Goal: Task Accomplishment & Management: Manage account settings

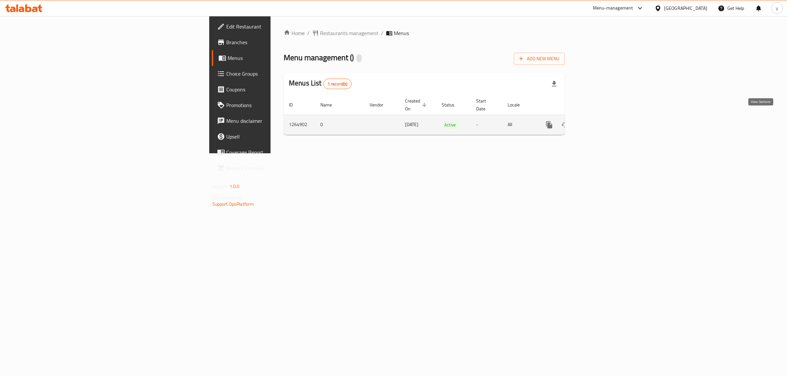
click at [600, 121] on icon "enhanced table" at bounding box center [596, 125] width 8 height 8
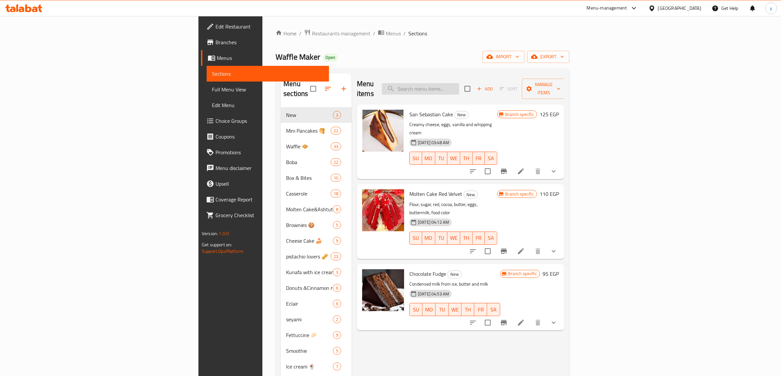
click at [459, 83] on input "search" at bounding box center [420, 88] width 77 height 11
paste input "Eclair box 3"
type input "Eclair box 3"
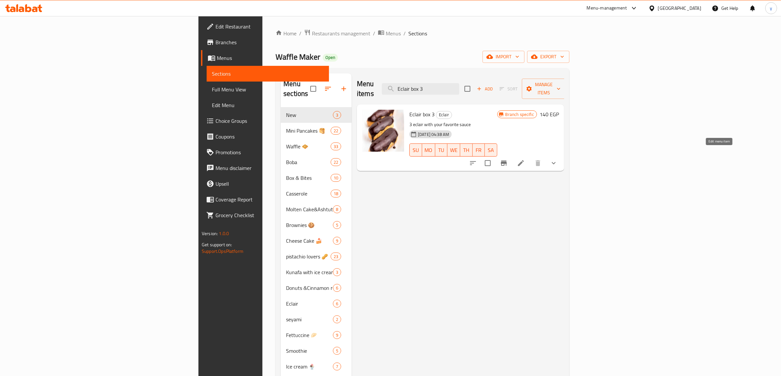
click at [524, 160] on icon at bounding box center [521, 163] width 6 height 6
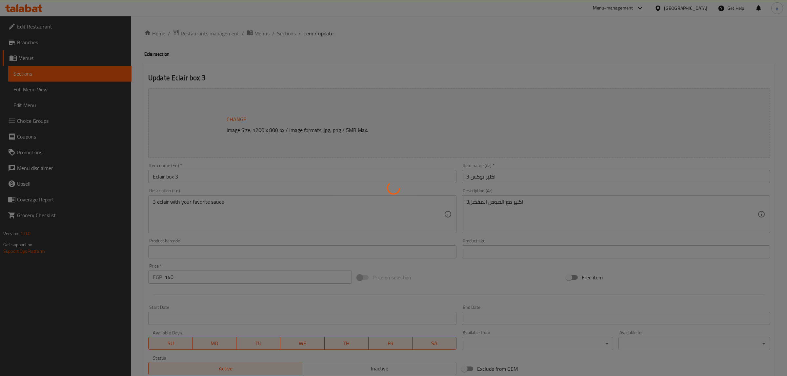
type input "بيزك توبينج"
type input "1"
type input "اختيارك الربع الثالث"
type input "1"
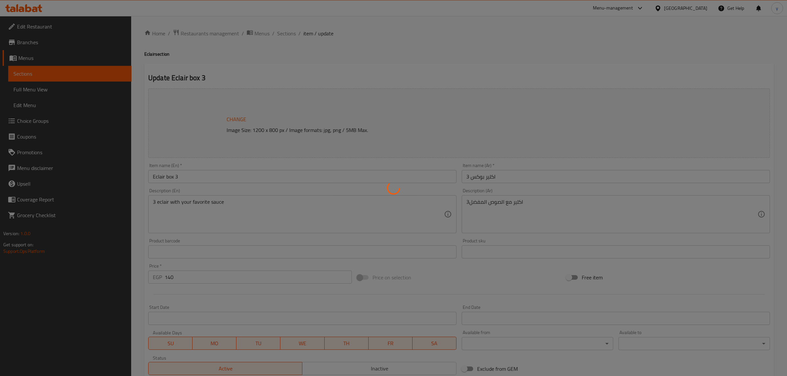
type input "1"
type input "اختيارك ربع 4"
type input "1"
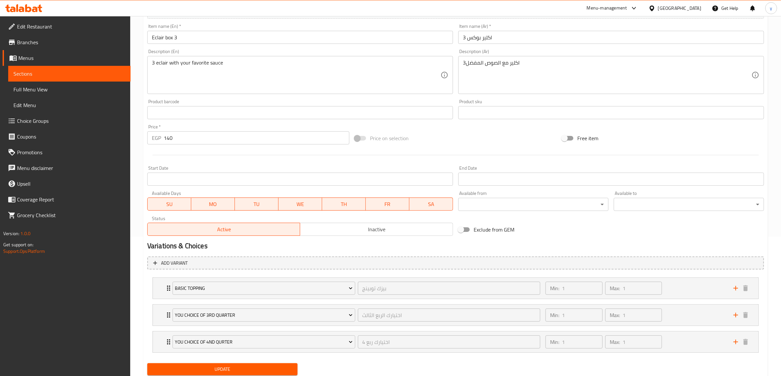
scroll to position [161, 0]
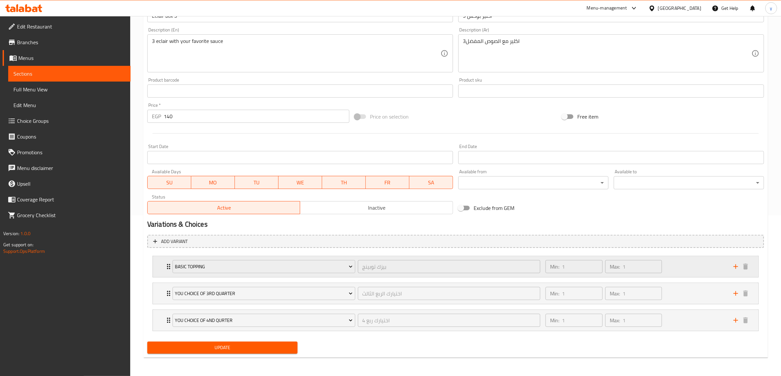
click at [691, 265] on div "Min: 1 ​ Max: 1 ​" at bounding box center [635, 266] width 188 height 21
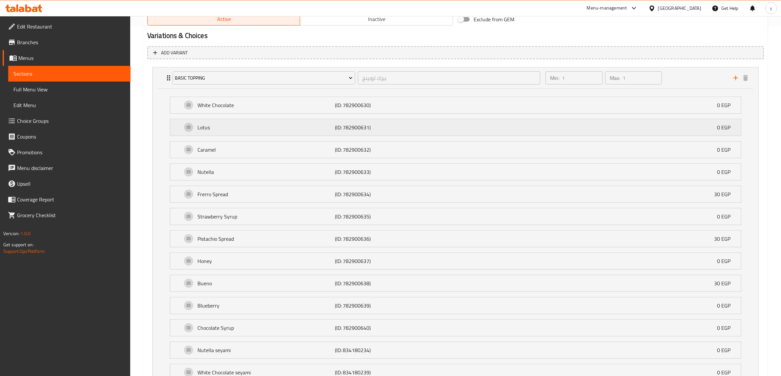
scroll to position [448, 0]
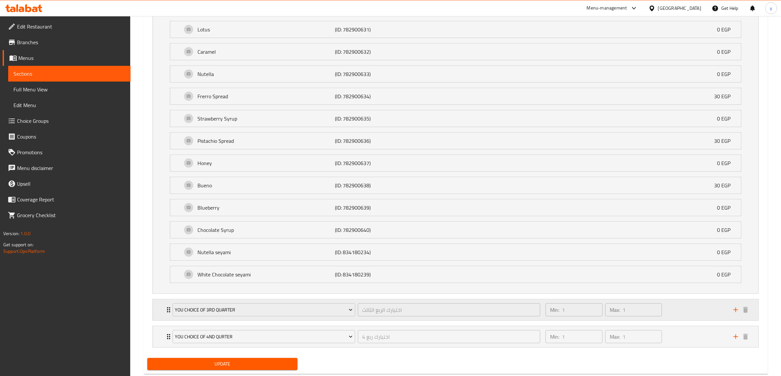
click at [707, 314] on div "Min: 1 ​ Max: 1 ​" at bounding box center [635, 310] width 188 height 21
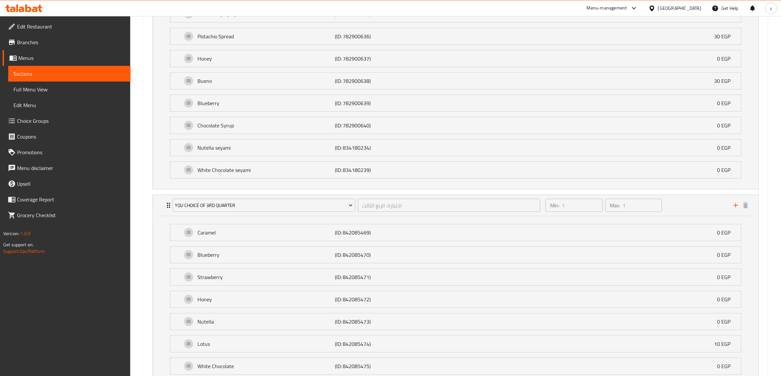
scroll to position [637, 0]
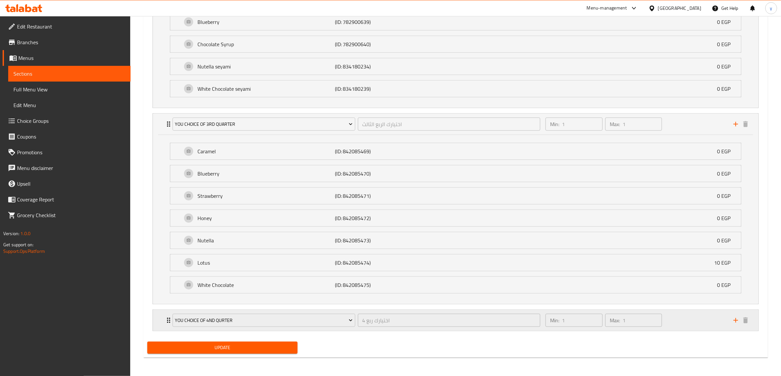
click at [697, 320] on div "Min: 1 ​ Max: 1 ​" at bounding box center [635, 320] width 188 height 21
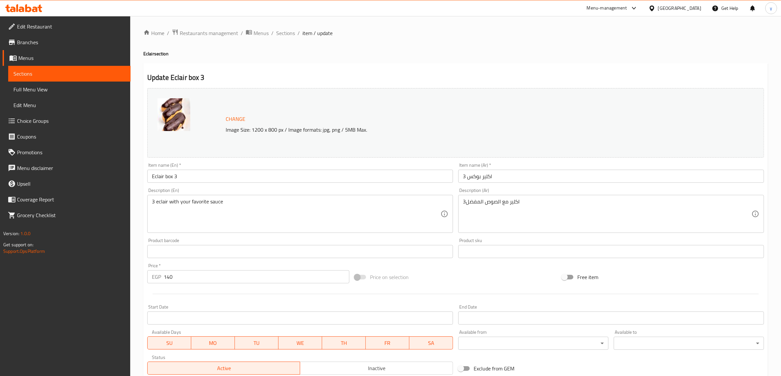
scroll to position [0, 0]
click at [53, 30] on span "Edit Restaurant" at bounding box center [71, 27] width 108 height 8
